Goal: Transaction & Acquisition: Purchase product/service

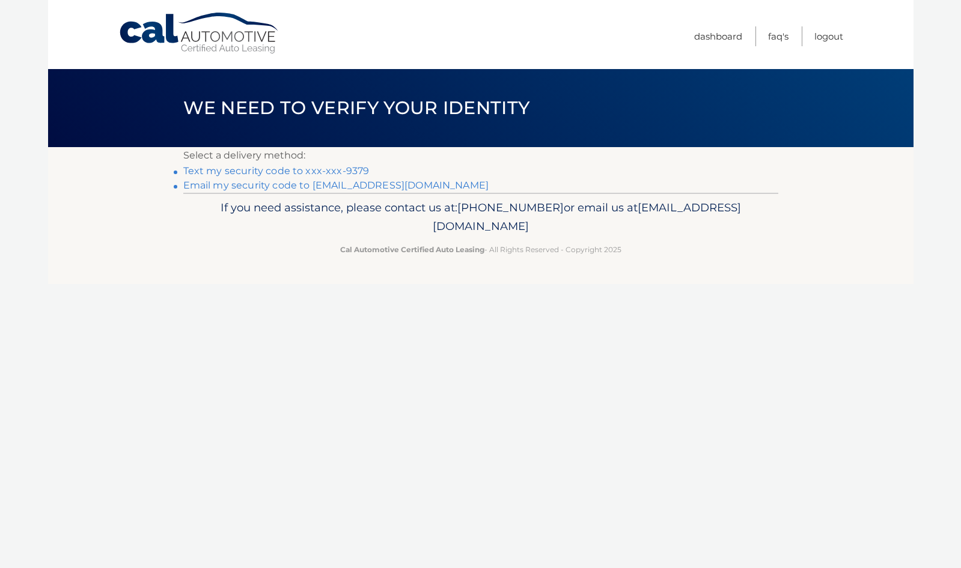
click at [305, 171] on link "Text my security code to xxx-xxx-9379" at bounding box center [276, 170] width 186 height 11
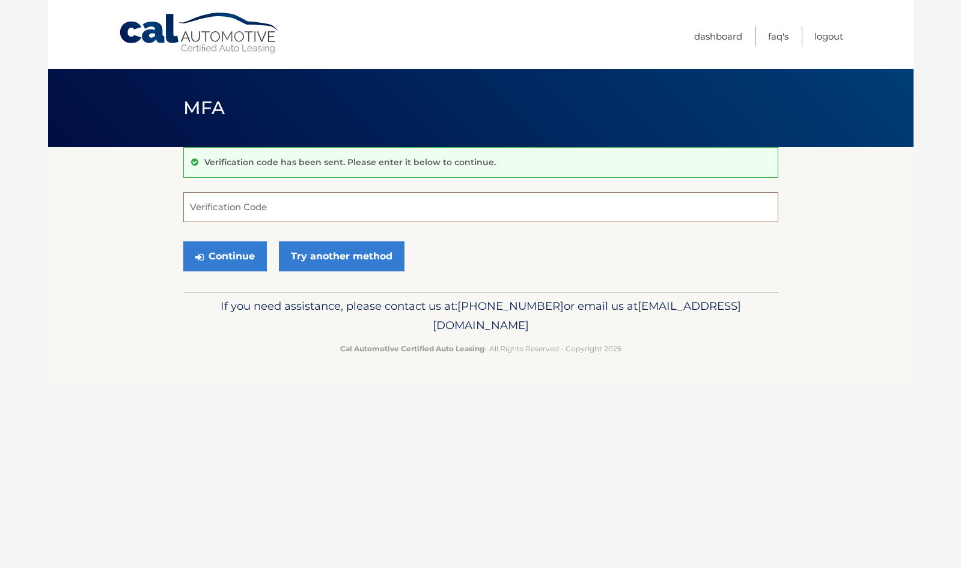
click at [242, 211] on input "Verification Code" at bounding box center [480, 207] width 595 height 30
drag, startPoint x: 245, startPoint y: 209, endPoint x: 126, endPoint y: 206, distance: 119.0
click at [126, 206] on section "Verification code has been sent. Please enter it below to continue. 686268 Veri…" at bounding box center [480, 219] width 865 height 145
type input "687268"
click at [199, 256] on icon "submit" at bounding box center [199, 257] width 8 height 10
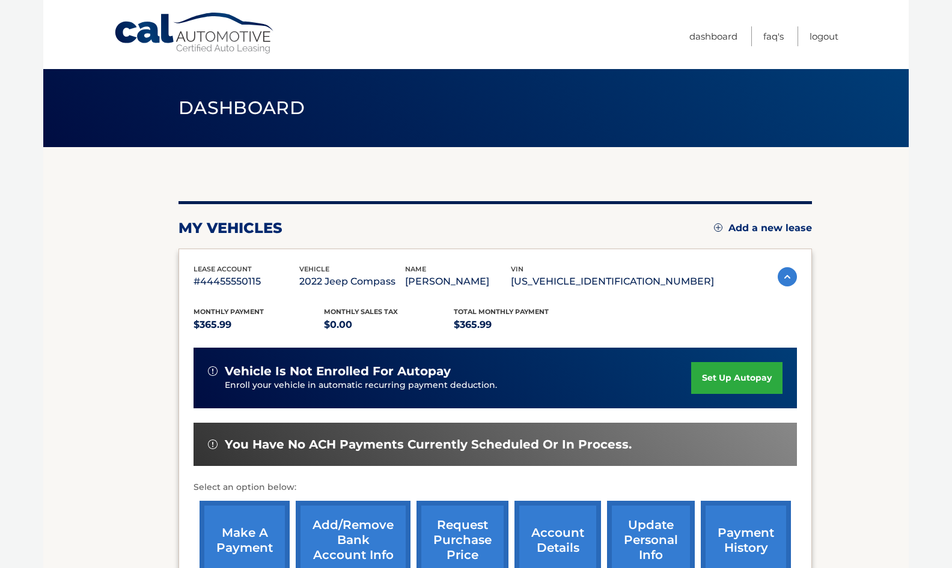
drag, startPoint x: 949, startPoint y: 236, endPoint x: 946, endPoint y: 276, distance: 40.4
click at [946, 276] on body "Cal Automotive Menu Dashboard FAQ's Logout" at bounding box center [476, 284] width 952 height 568
click at [213, 511] on link "make a payment" at bounding box center [244, 540] width 90 height 79
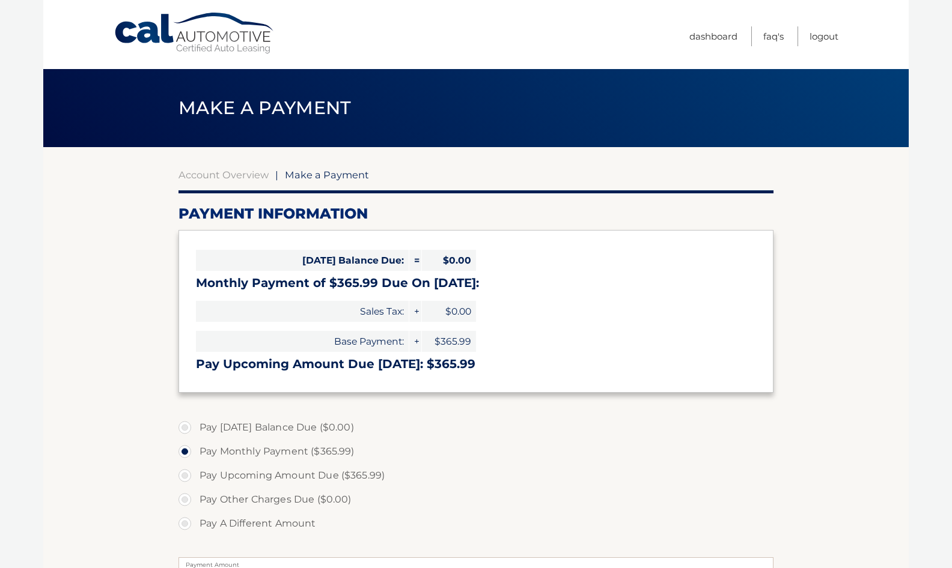
select select "Y2FiNDhmYWYtZGE4MS00MTNhLWE3MzQtZDNlN2I5YmVhZTQ4"
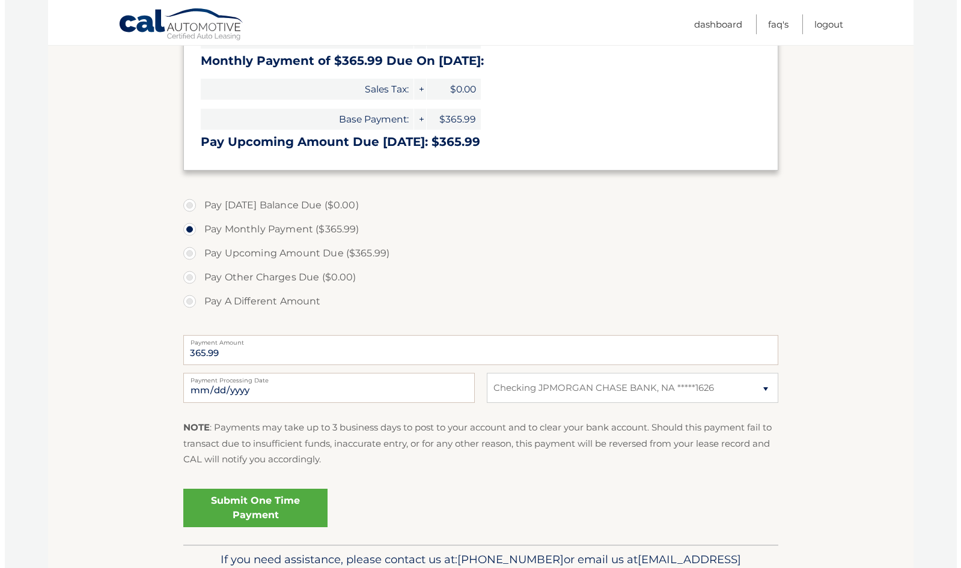
scroll to position [228, 0]
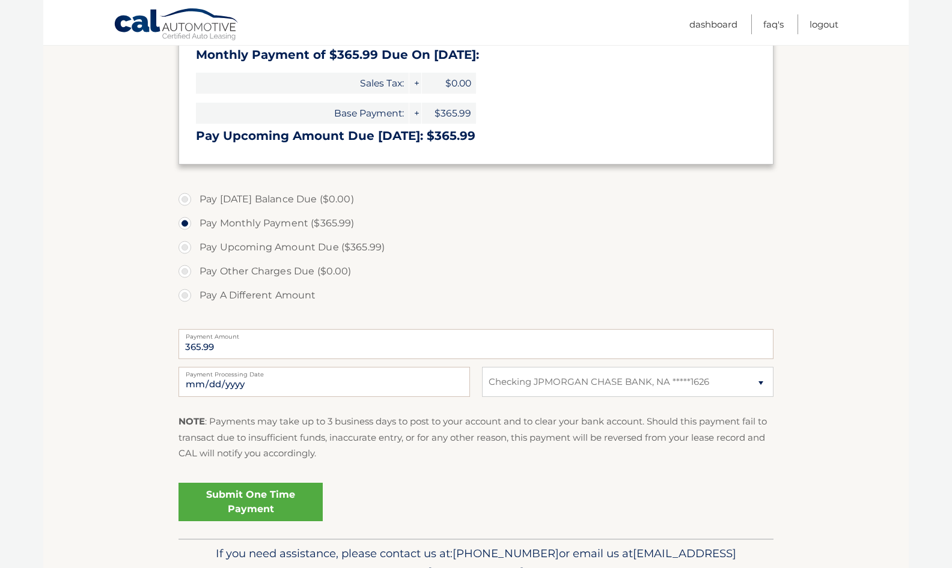
click at [272, 505] on link "Submit One Time Payment" at bounding box center [250, 502] width 144 height 38
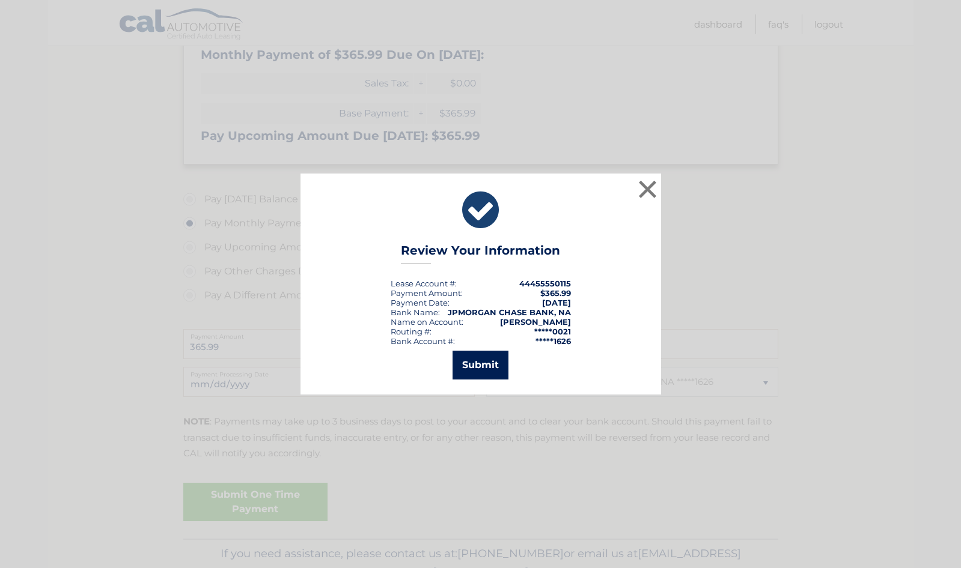
click at [492, 364] on button "Submit" at bounding box center [480, 365] width 56 height 29
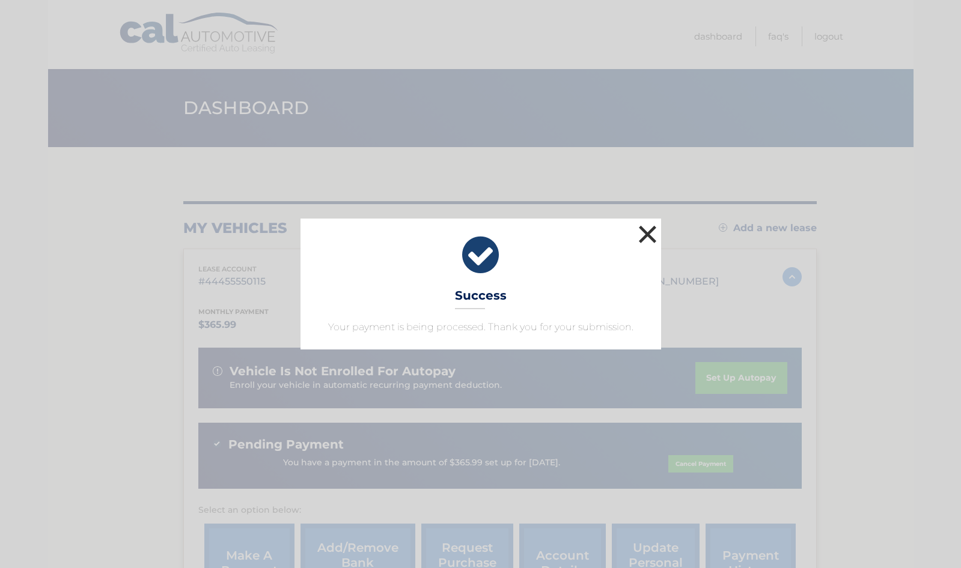
click at [646, 231] on button "×" at bounding box center [648, 234] width 24 height 24
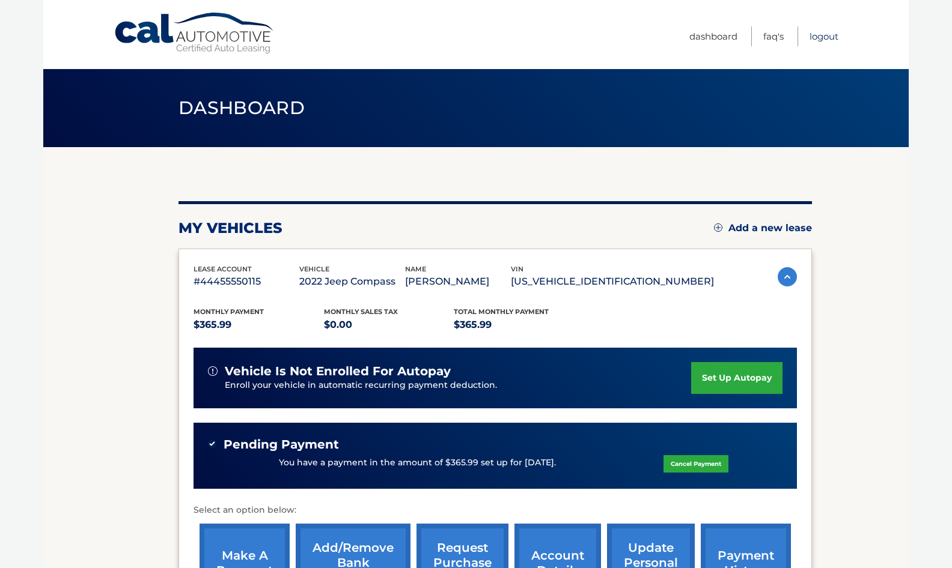
click at [827, 38] on link "Logout" at bounding box center [823, 36] width 29 height 20
